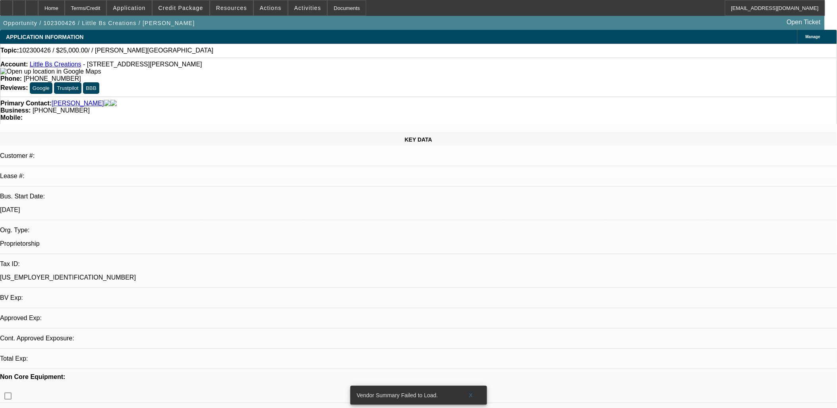
select select "0"
select select "2"
select select "0.1"
select select "1"
select select "2"
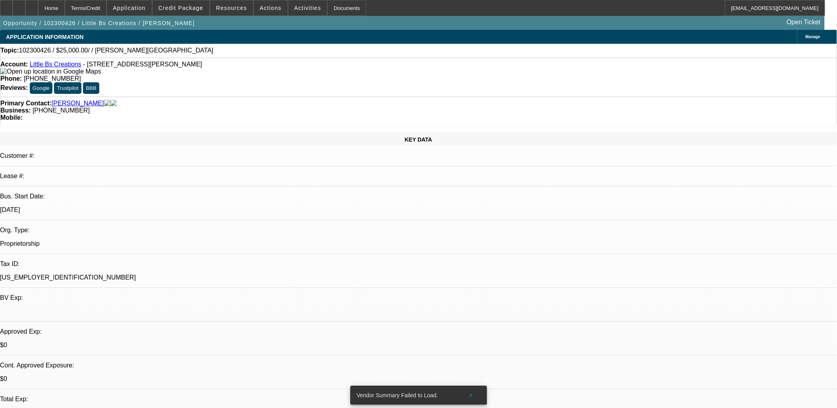
select select "4"
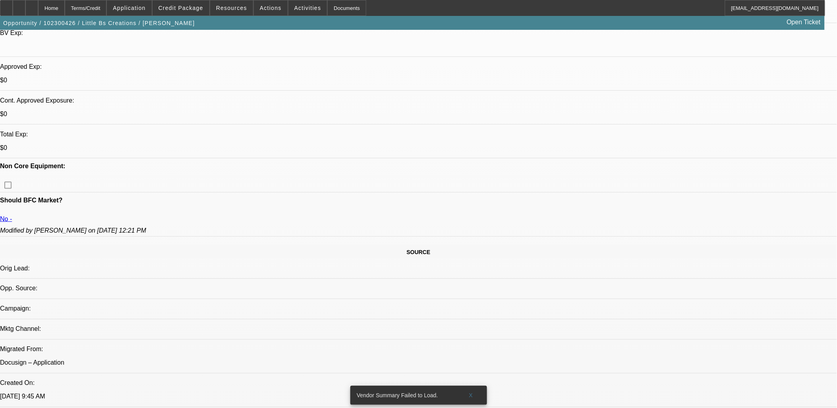
scroll to position [397, 0]
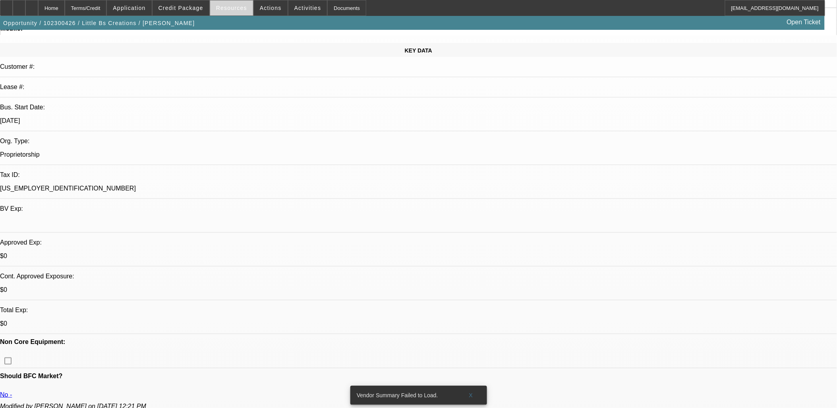
scroll to position [88, 0]
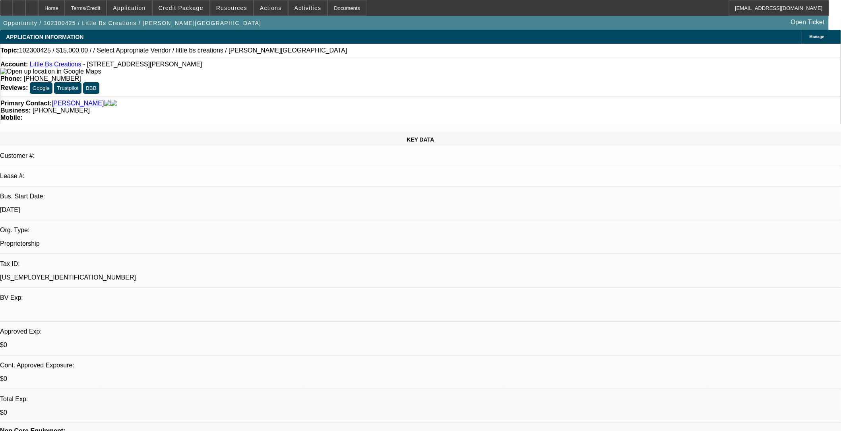
select select "0"
select select "2"
select select "0.1"
select select "1"
select select "2"
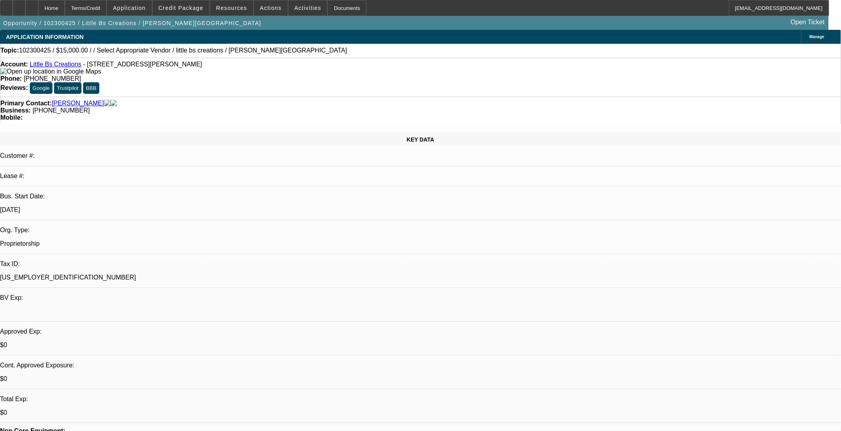
select select "4"
click at [182, 8] on span "Credit Package" at bounding box center [180, 8] width 45 height 6
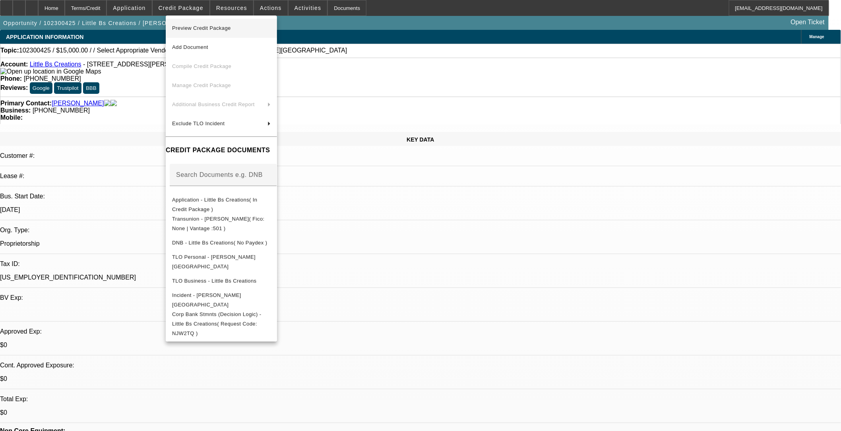
click at [200, 28] on span "Preview Credit Package" at bounding box center [201, 28] width 59 height 6
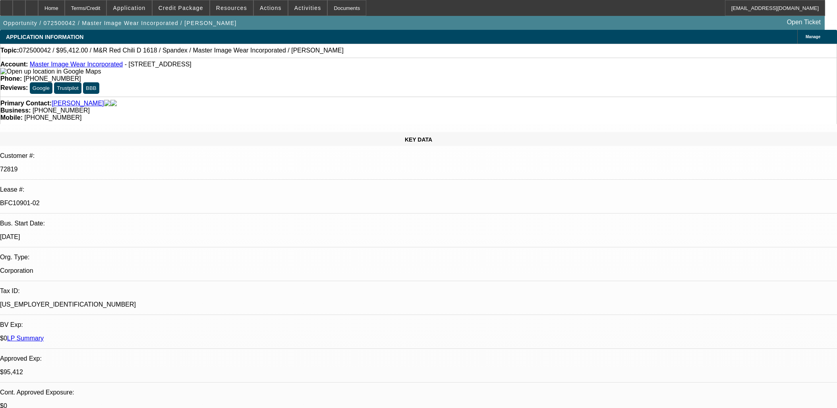
select select "0"
select select "0.1"
select select "4"
select select "0"
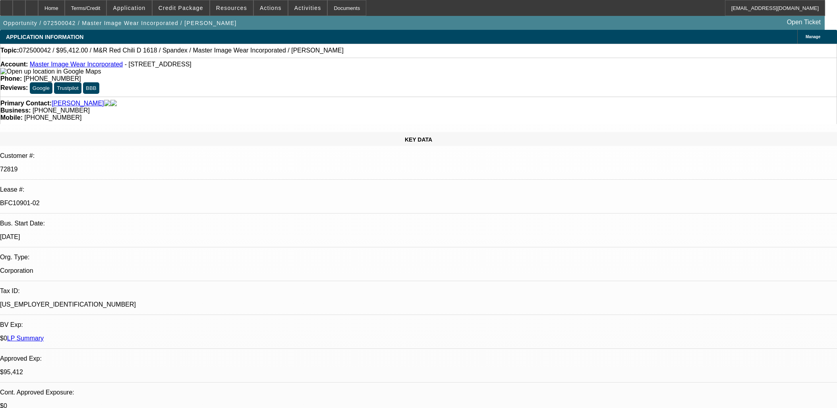
select select "0"
select select "0.1"
select select "4"
select select "0"
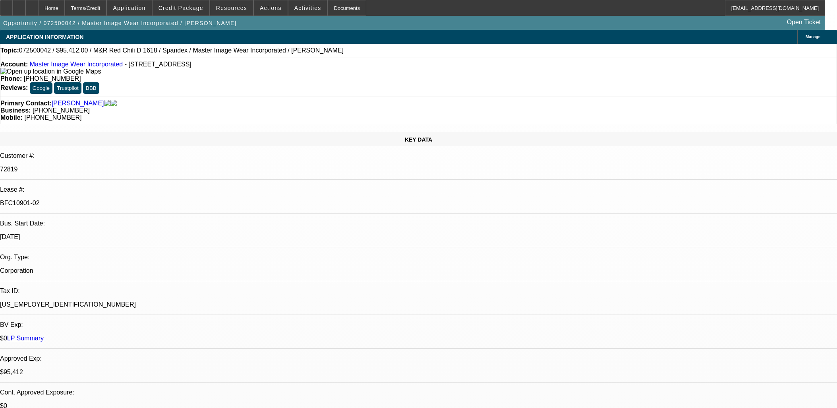
select select "3"
select select "0.1"
select select "4"
select select "0"
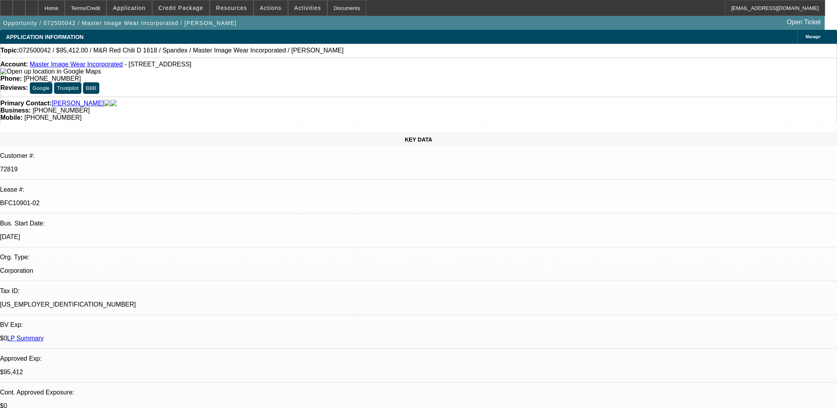
select select "3"
select select "0.1"
select select "4"
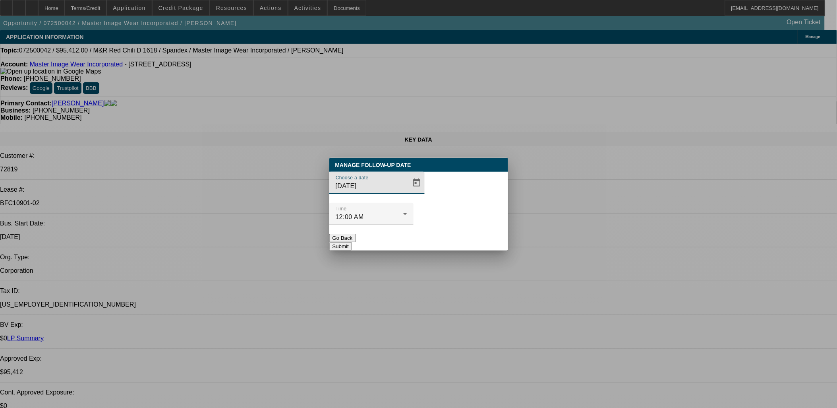
click at [402, 199] on div at bounding box center [418, 204] width 837 height 408
click at [407, 192] on span "Open calendar" at bounding box center [416, 182] width 19 height 19
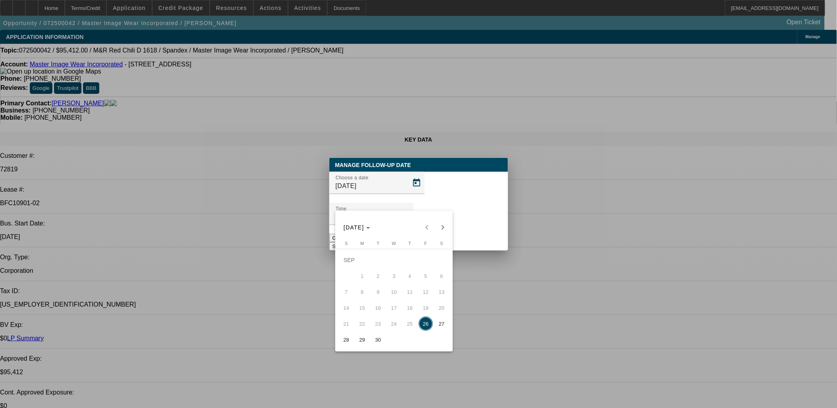
click at [363, 338] on span "29" at bounding box center [362, 339] width 14 height 14
type input "9/29/2025"
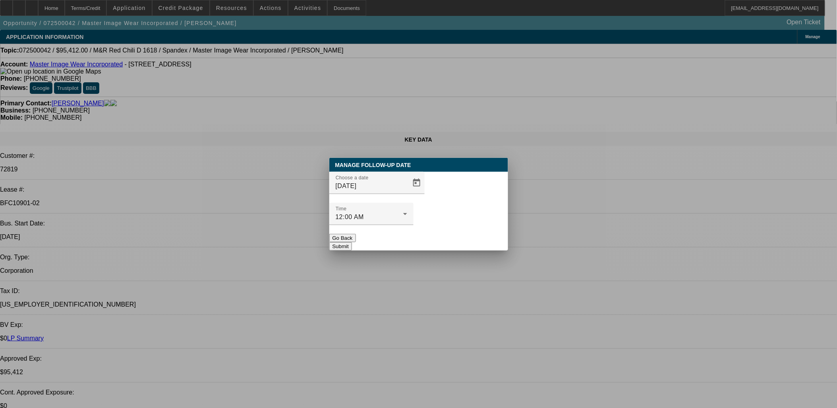
click at [352, 242] on button "Submit" at bounding box center [340, 246] width 23 height 8
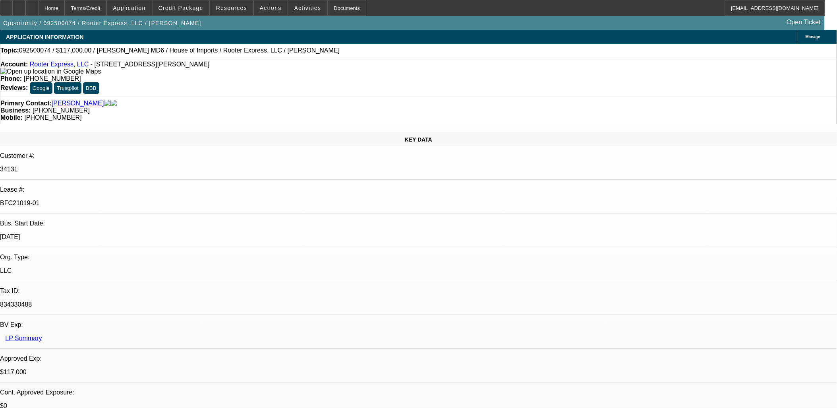
select select "0"
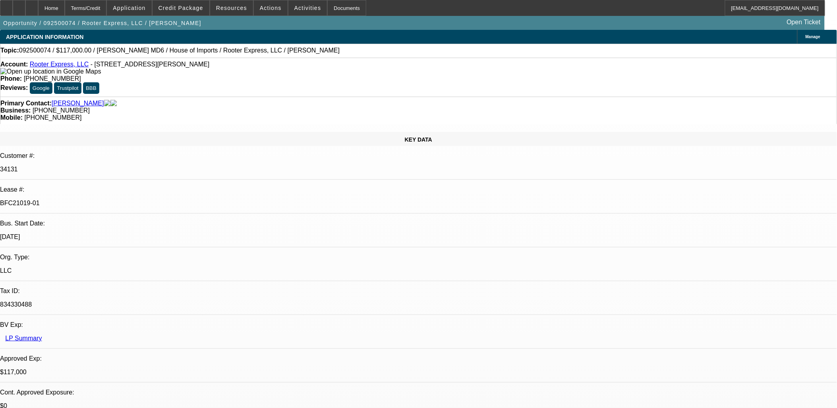
select select "0"
select select "0.1"
select select "0"
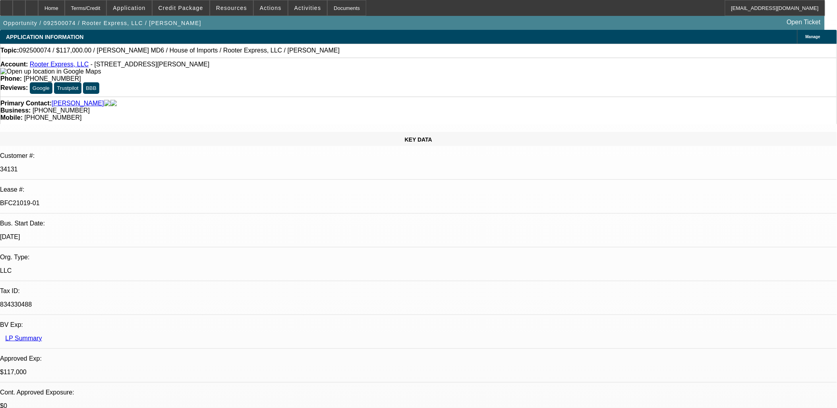
select select "0"
select select "1"
select select "2"
select select "6"
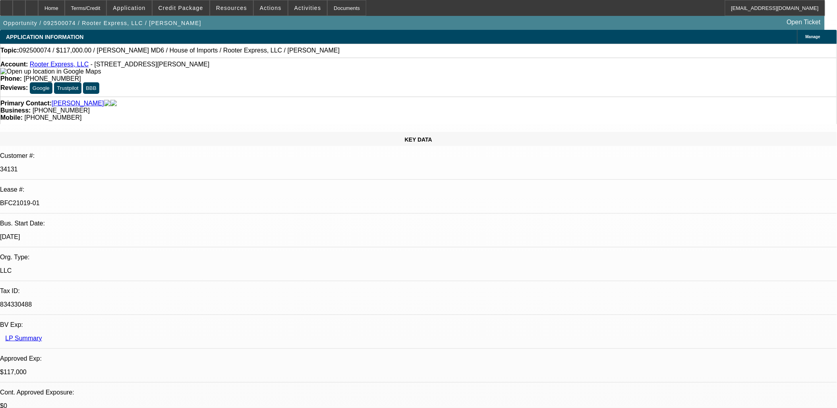
select select "1"
select select "2"
select select "6"
select select "1"
select select "2"
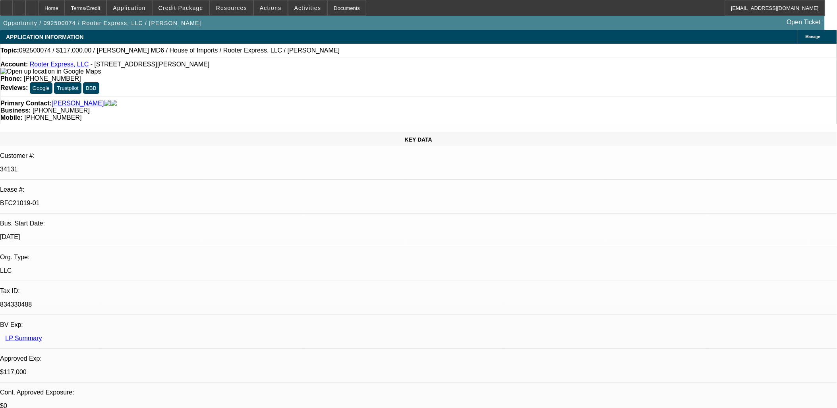
select select "6"
select select "1"
select select "3"
select select "6"
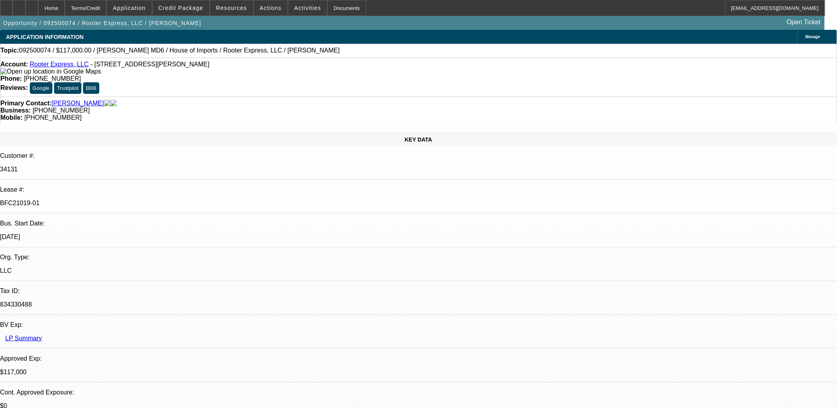
click at [12, 8] on div at bounding box center [6, 8] width 13 height 16
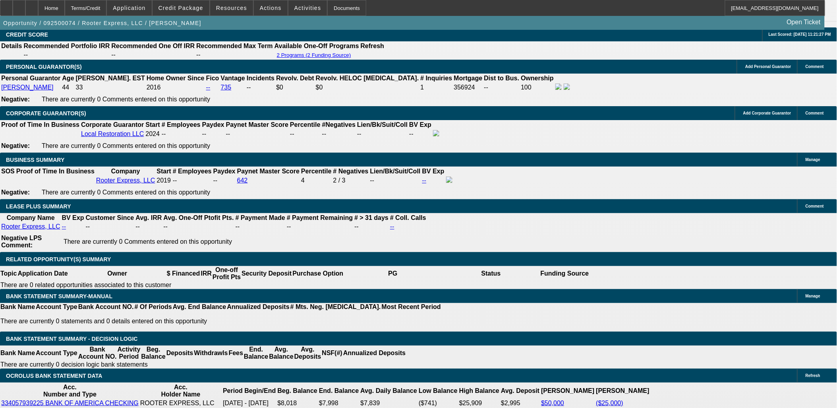
scroll to position [1236, 0]
